Goal: Complete application form

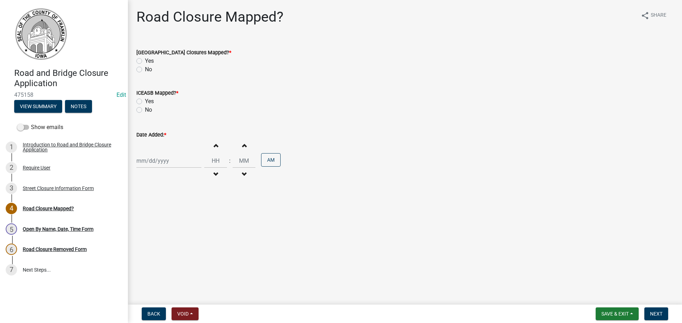
click at [145, 60] on label "Yes" at bounding box center [149, 61] width 9 height 9
click at [145, 60] on input "Yes" at bounding box center [147, 59] width 5 height 5
radio input "true"
click at [145, 101] on label "Yes" at bounding box center [149, 101] width 9 height 9
click at [145, 101] on input "Yes" at bounding box center [147, 99] width 5 height 5
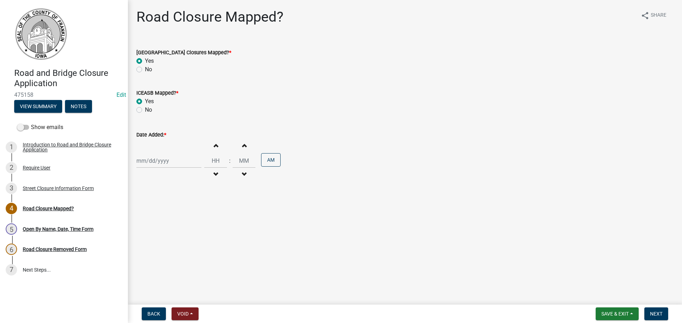
radio input "true"
select select "9"
select select "2025"
click at [157, 162] on div "[PERSON_NAME] Feb Mar Apr [PERSON_NAME][DATE] Oct Nov [DATE] 1526 1527 1528 152…" at bounding box center [168, 161] width 65 height 15
click at [143, 209] on div "8" at bounding box center [143, 209] width 11 height 11
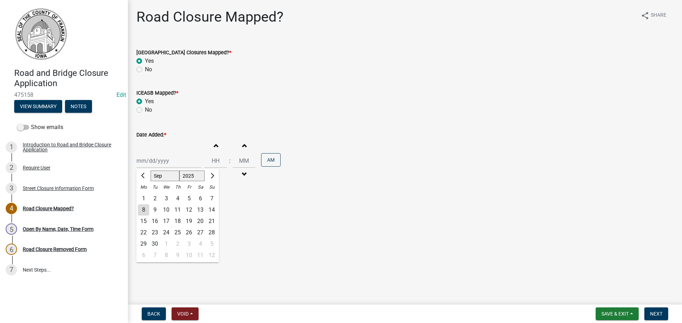
type input "[DATE]"
click at [211, 162] on input "Hours" at bounding box center [215, 161] width 23 height 15
type input "01"
click at [236, 162] on input "00" at bounding box center [244, 161] width 23 height 15
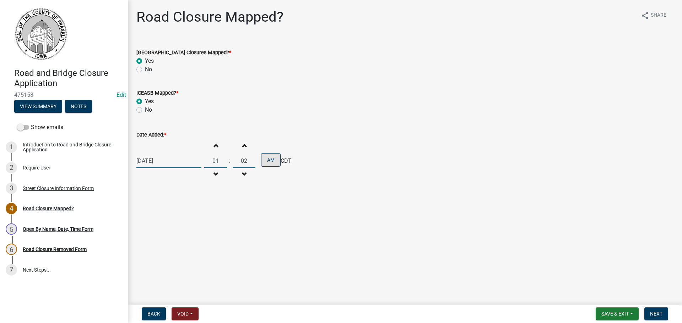
type input "02"
drag, startPoint x: 272, startPoint y: 165, endPoint x: 274, endPoint y: 174, distance: 8.6
click at [272, 165] on button "AM" at bounding box center [271, 159] width 20 height 13
click at [658, 315] on span "Next" at bounding box center [656, 314] width 12 height 6
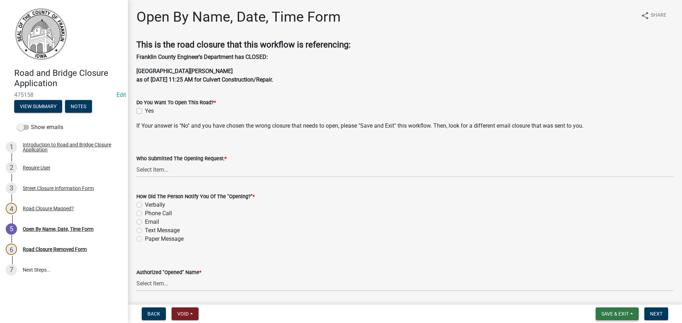
click at [620, 315] on span "Save & Exit" at bounding box center [614, 314] width 27 height 6
click at [613, 297] on button "Save & Exit" at bounding box center [609, 295] width 57 height 17
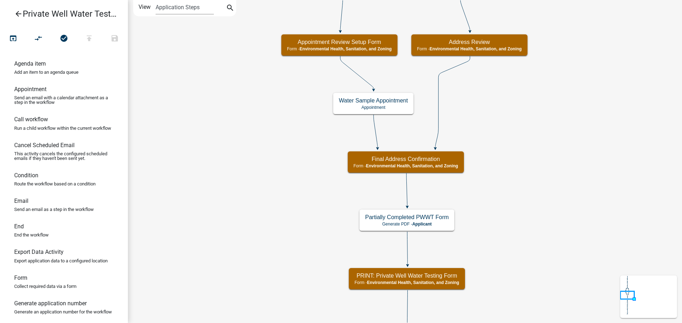
click at [18, 12] on icon "arrow_back" at bounding box center [18, 15] width 9 height 10
